Goal: Find specific page/section: Find specific page/section

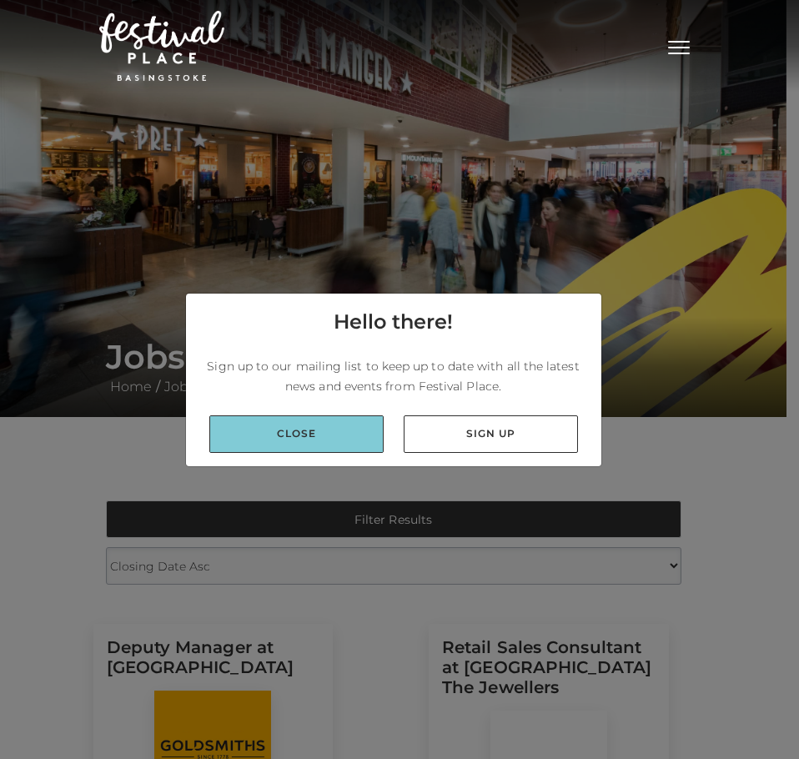
click at [304, 441] on link "Close" at bounding box center [296, 434] width 174 height 38
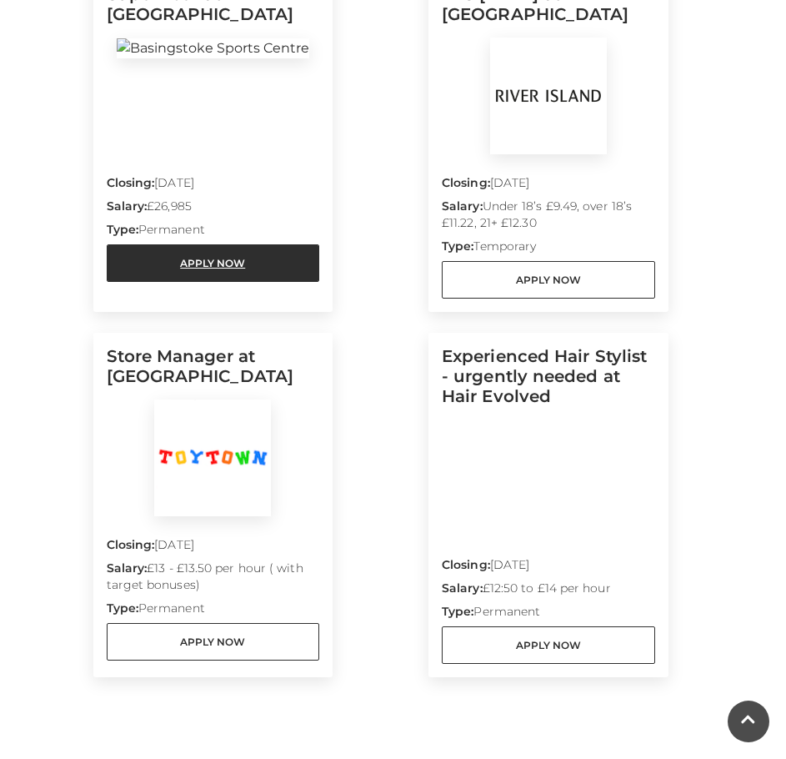
scroll to position [1417, 0]
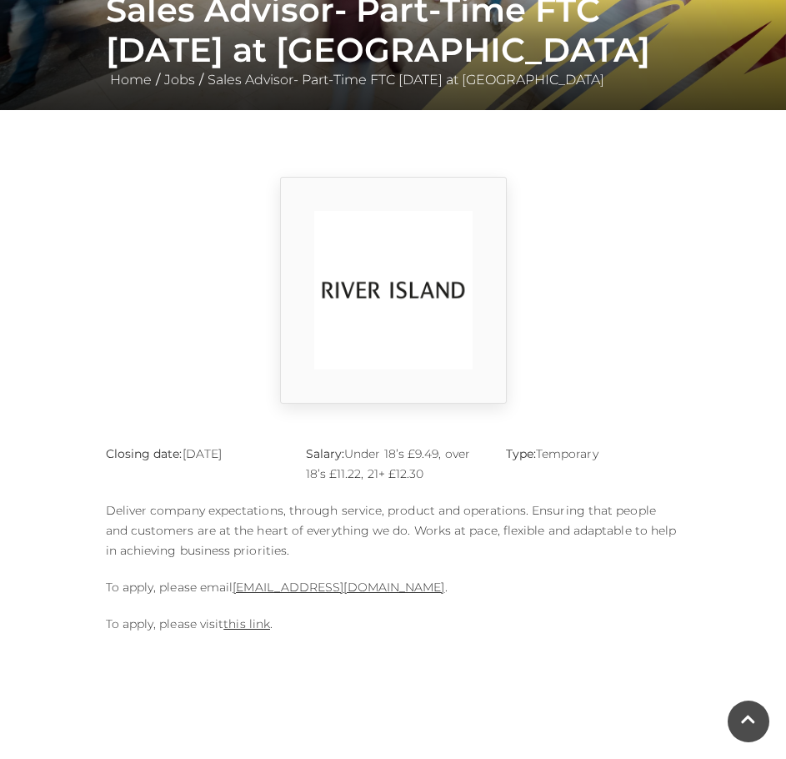
scroll to position [333, 0]
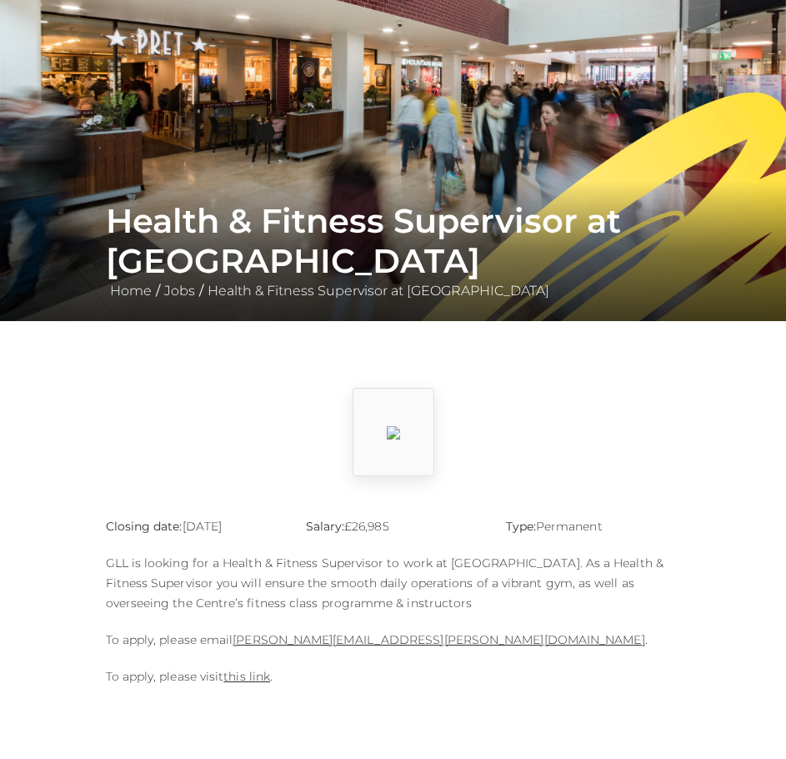
scroll to position [250, 0]
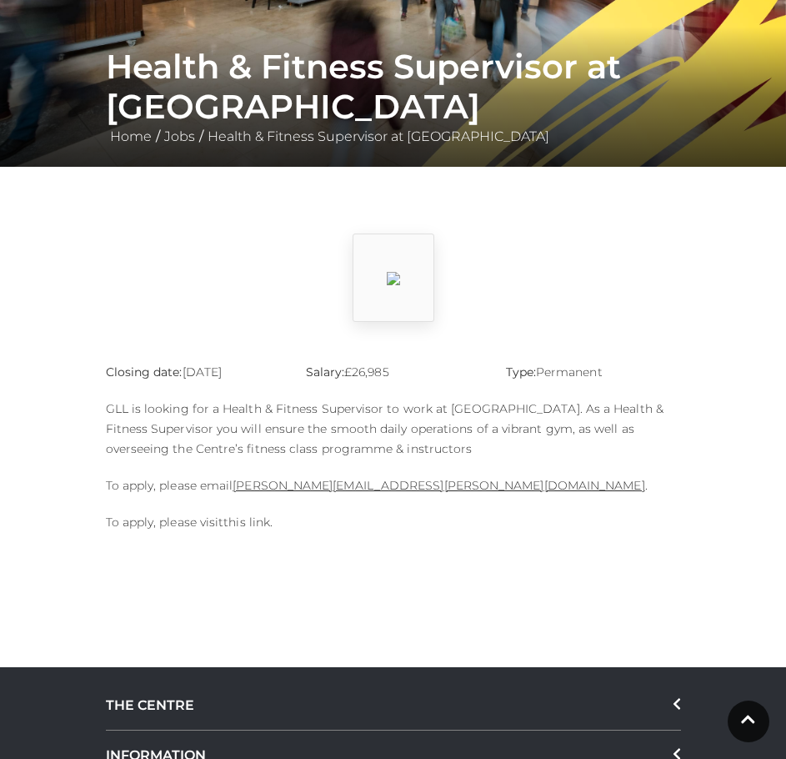
click at [245, 529] on link "this link" at bounding box center [246, 521] width 47 height 15
